Goal: Information Seeking & Learning: Learn about a topic

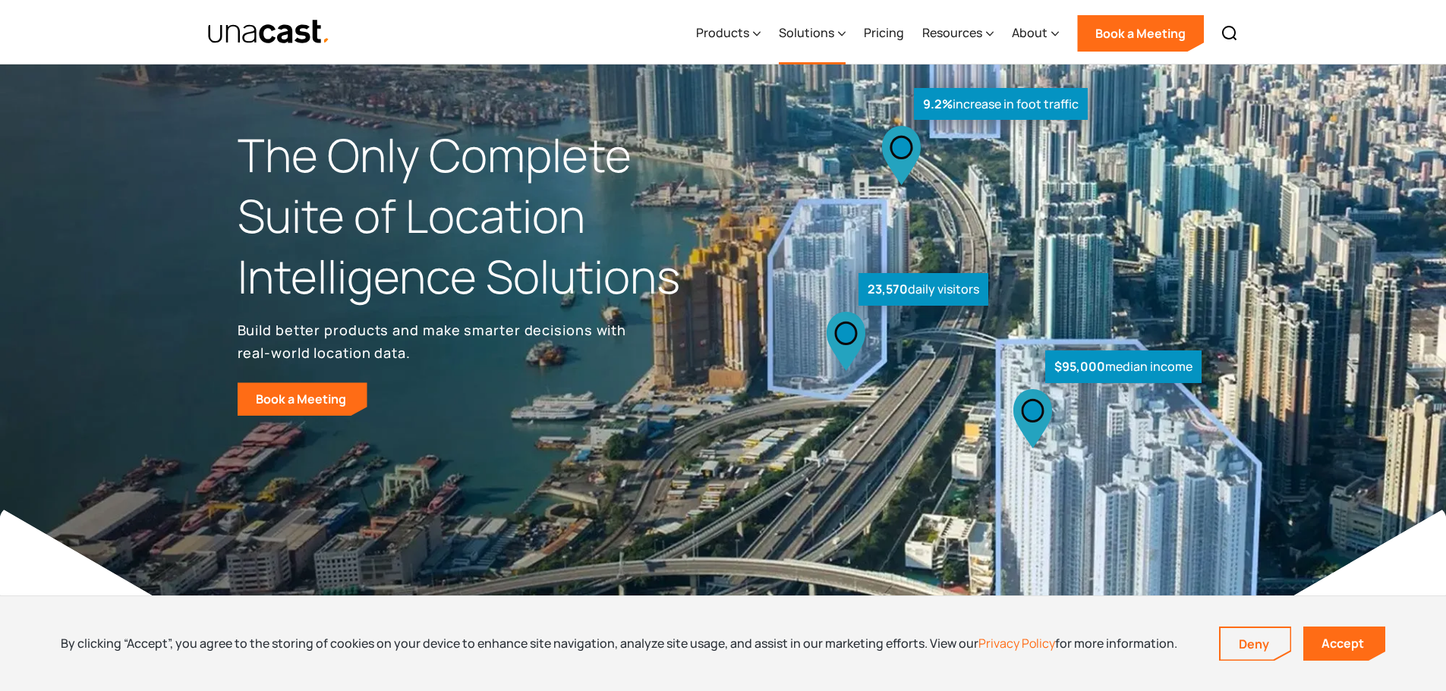
click at [842, 27] on icon at bounding box center [842, 34] width 8 height 16
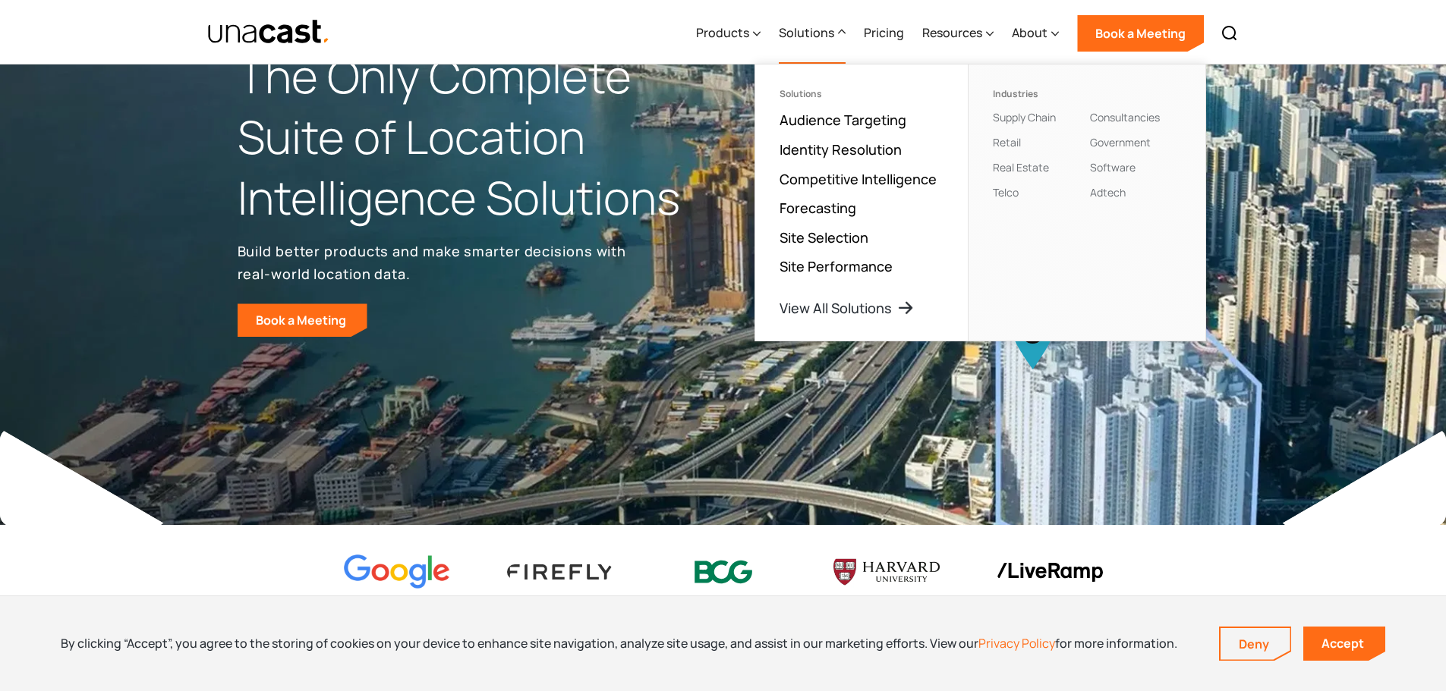
scroll to position [76, 0]
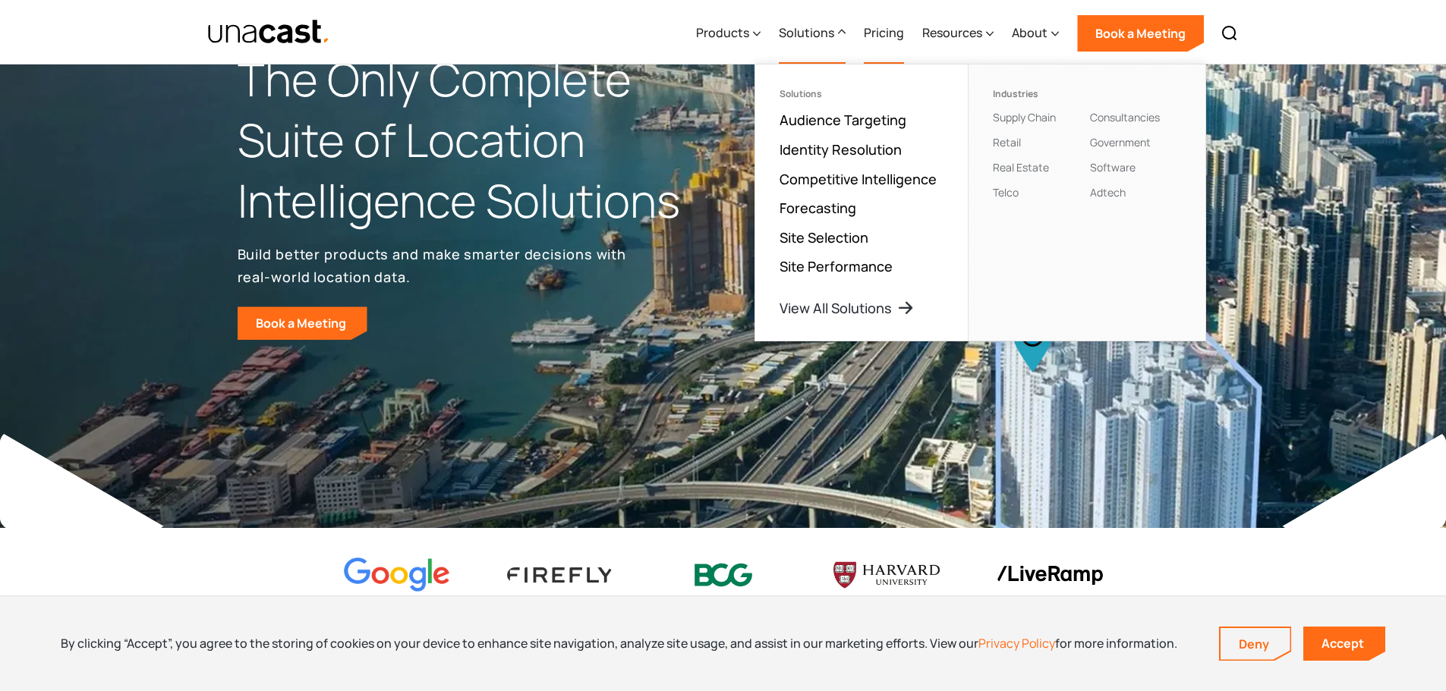
click at [888, 31] on link "Pricing" at bounding box center [884, 33] width 40 height 62
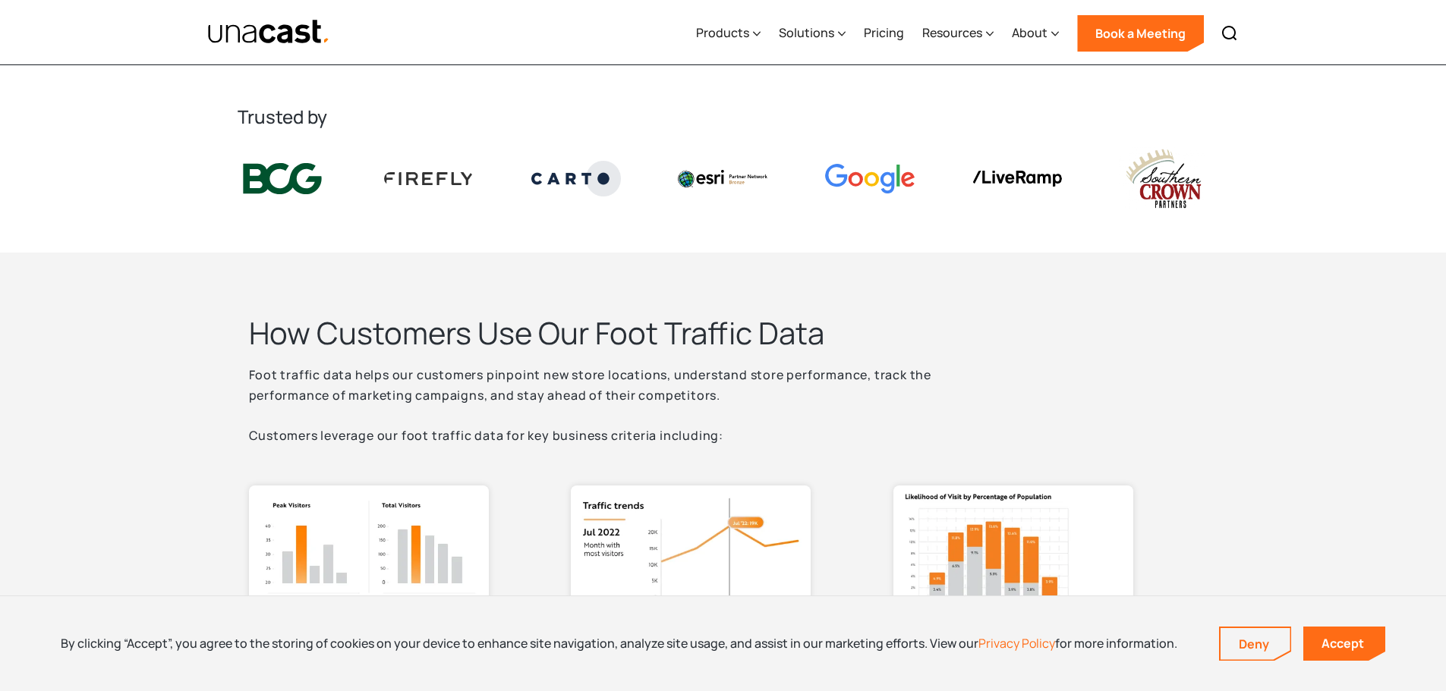
scroll to position [228, 0]
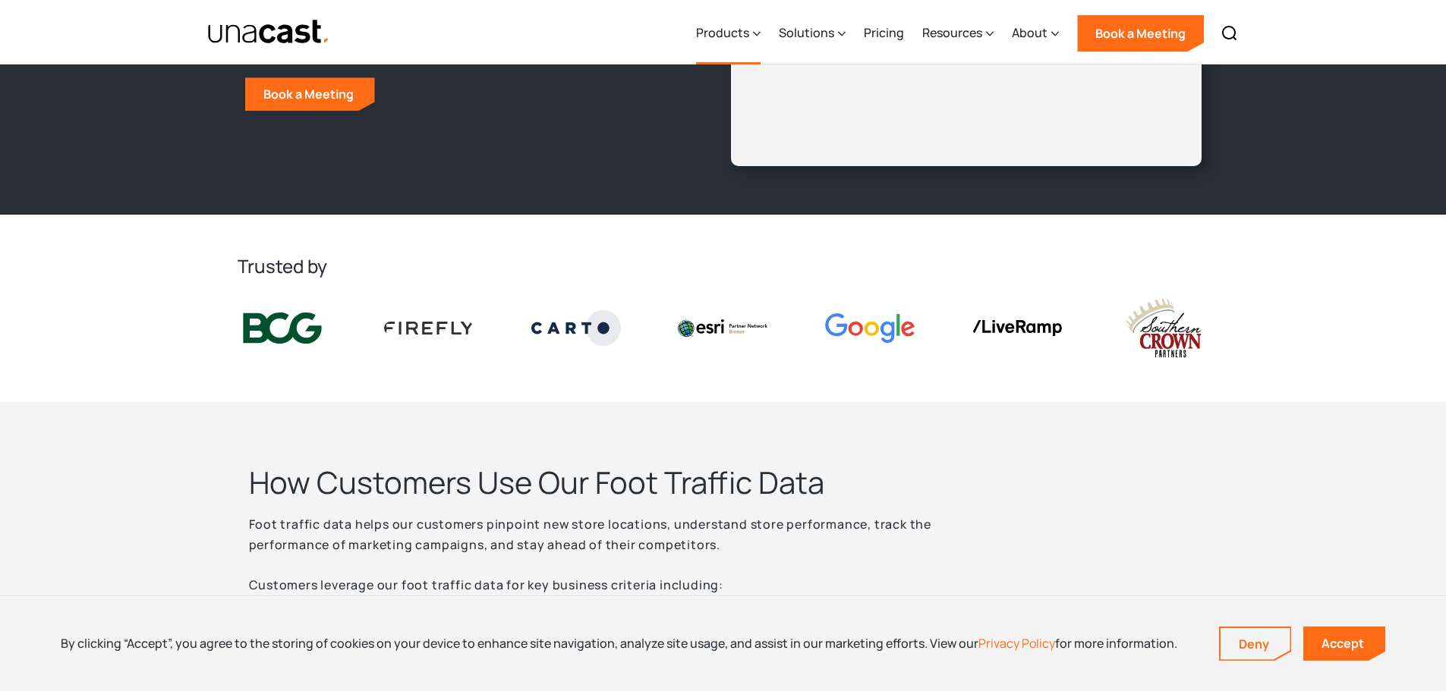
click at [757, 31] on icon at bounding box center [757, 34] width 8 height 16
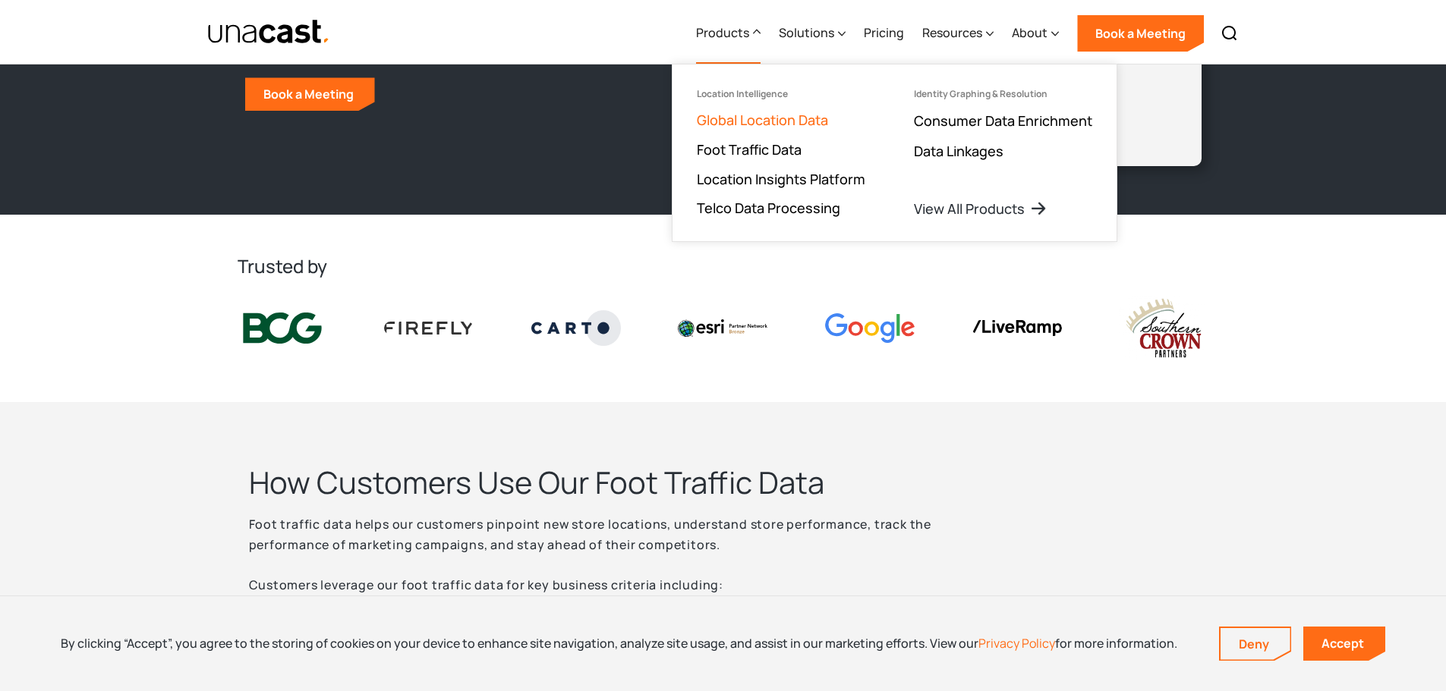
click at [754, 118] on link "Global Location Data" at bounding box center [762, 120] width 131 height 18
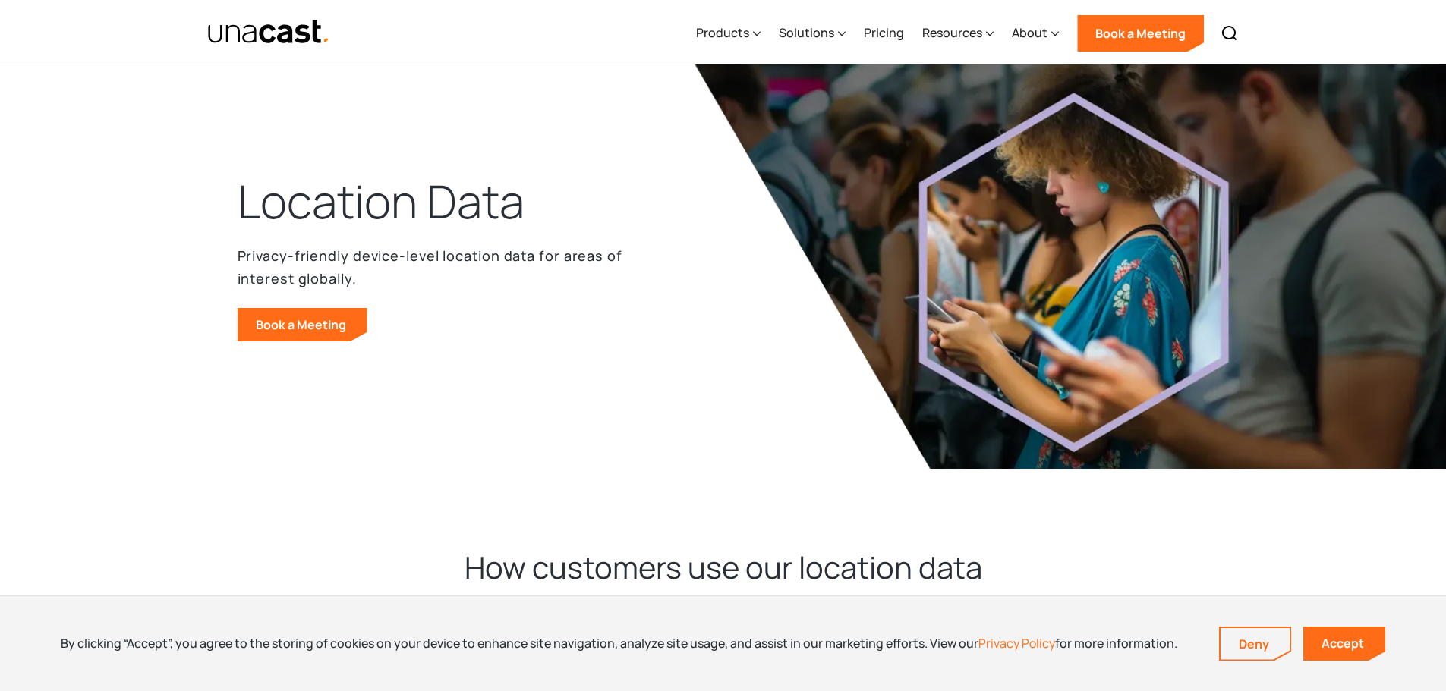
scroll to position [228, 0]
